Goal: Task Accomplishment & Management: Manage account settings

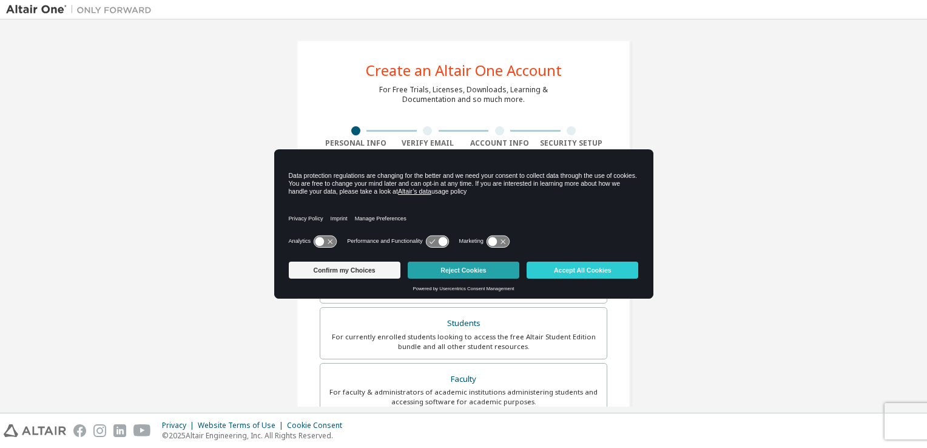
click at [437, 266] on button "Reject Cookies" at bounding box center [464, 269] width 112 height 17
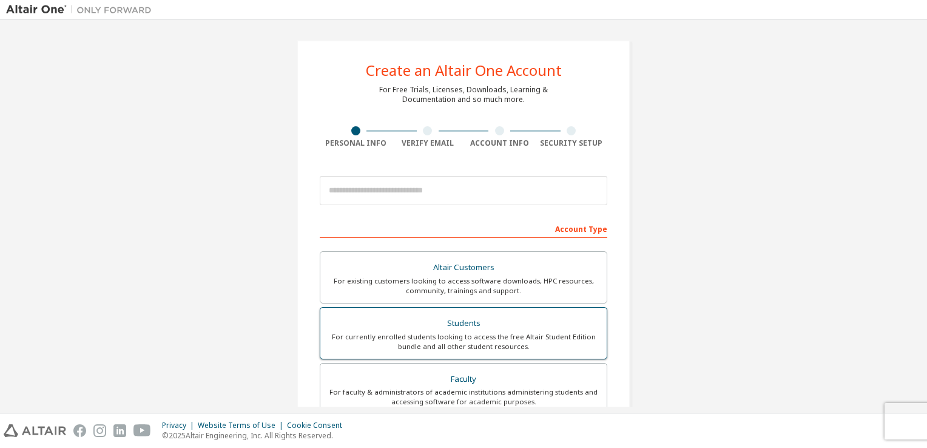
click at [589, 319] on div "Students" at bounding box center [463, 323] width 272 height 17
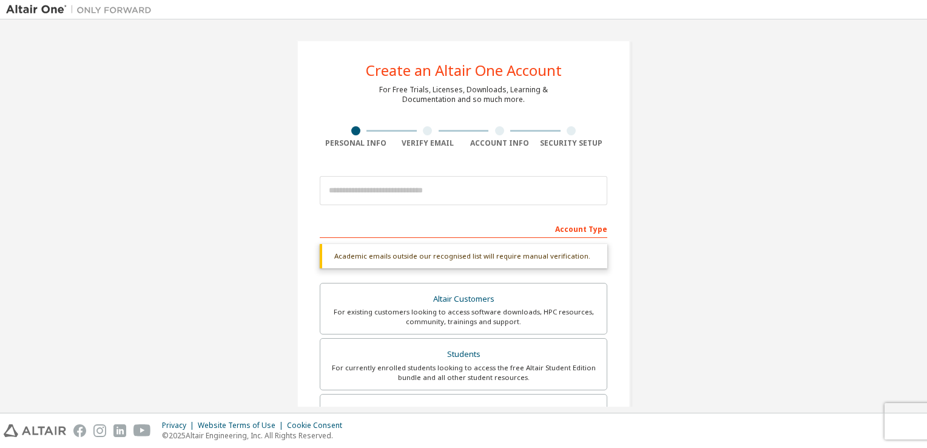
drag, startPoint x: 926, startPoint y: 161, endPoint x: 928, endPoint y: 202, distance: 40.7
click at [926, 202] on html "Create an Altair One Account For Free Trials, Licenses, Downloads, Learning & D…" at bounding box center [463, 224] width 927 height 448
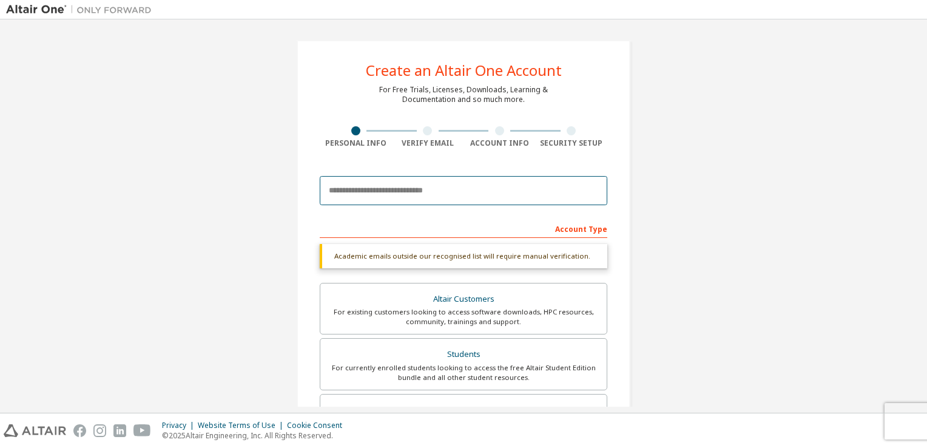
click at [417, 197] on input "email" at bounding box center [463, 190] width 287 height 29
type input "**********"
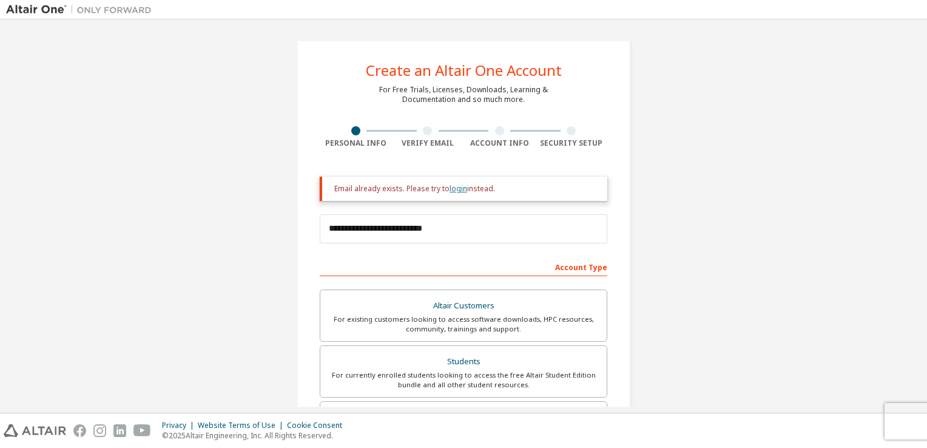
click at [452, 191] on link "login" at bounding box center [458, 188] width 18 height 10
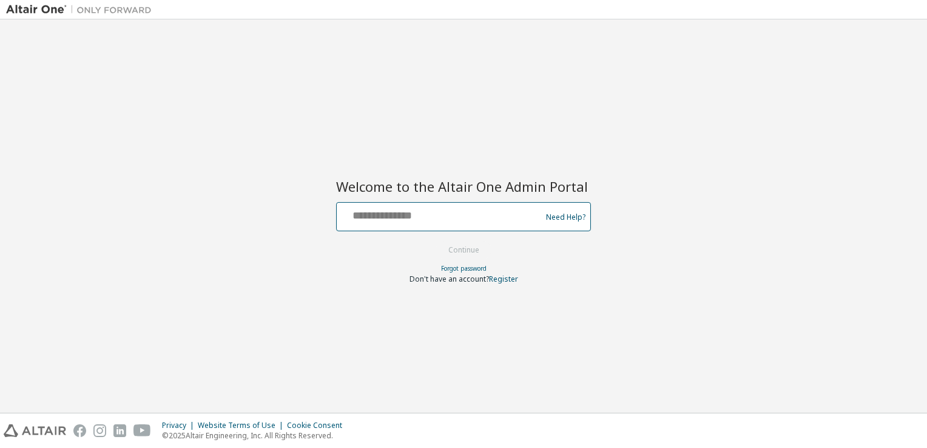
click at [398, 210] on input "text" at bounding box center [440, 214] width 198 height 18
type input "**********"
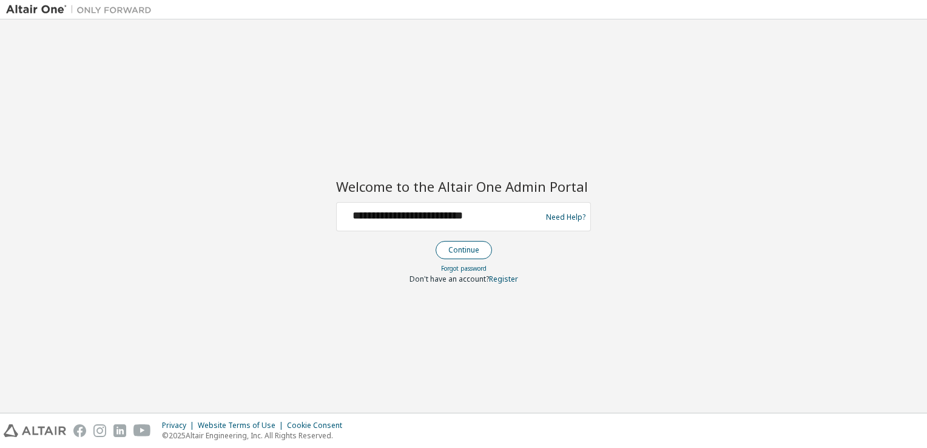
click at [460, 252] on button "Continue" at bounding box center [463, 250] width 56 height 18
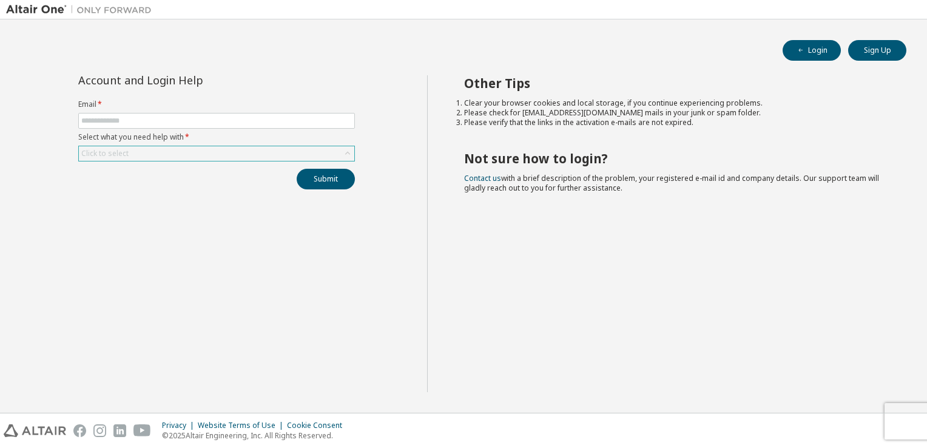
click at [270, 149] on div "Click to select" at bounding box center [216, 153] width 275 height 15
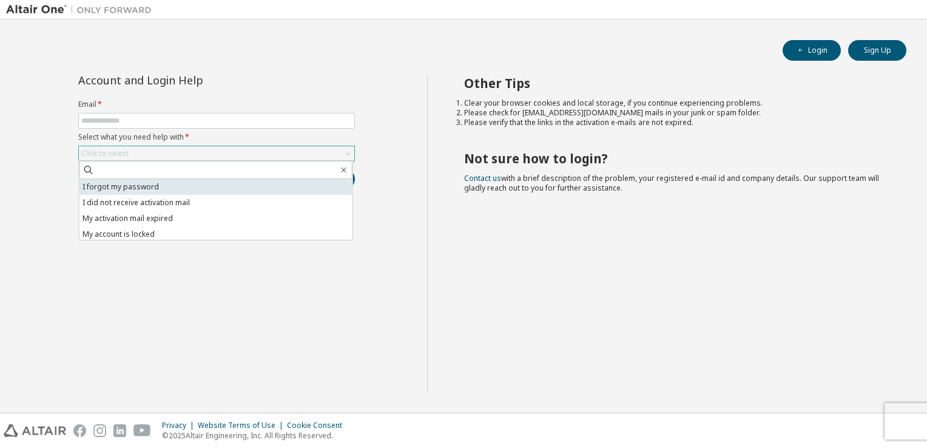
click at [218, 187] on li "I forgot my password" at bounding box center [215, 187] width 273 height 16
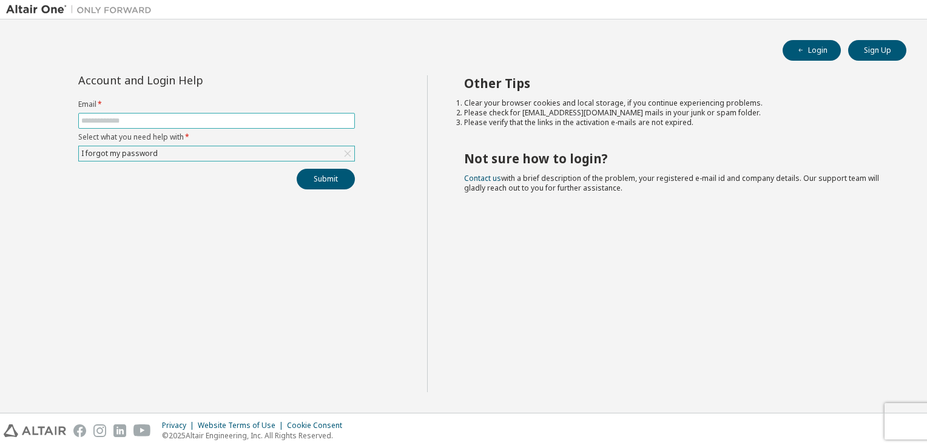
click at [205, 127] on span at bounding box center [216, 121] width 277 height 16
click at [196, 121] on input "text" at bounding box center [216, 121] width 270 height 10
type input "**********"
click at [328, 183] on button "Submit" at bounding box center [326, 179] width 58 height 21
